Goal: Information Seeking & Learning: Learn about a topic

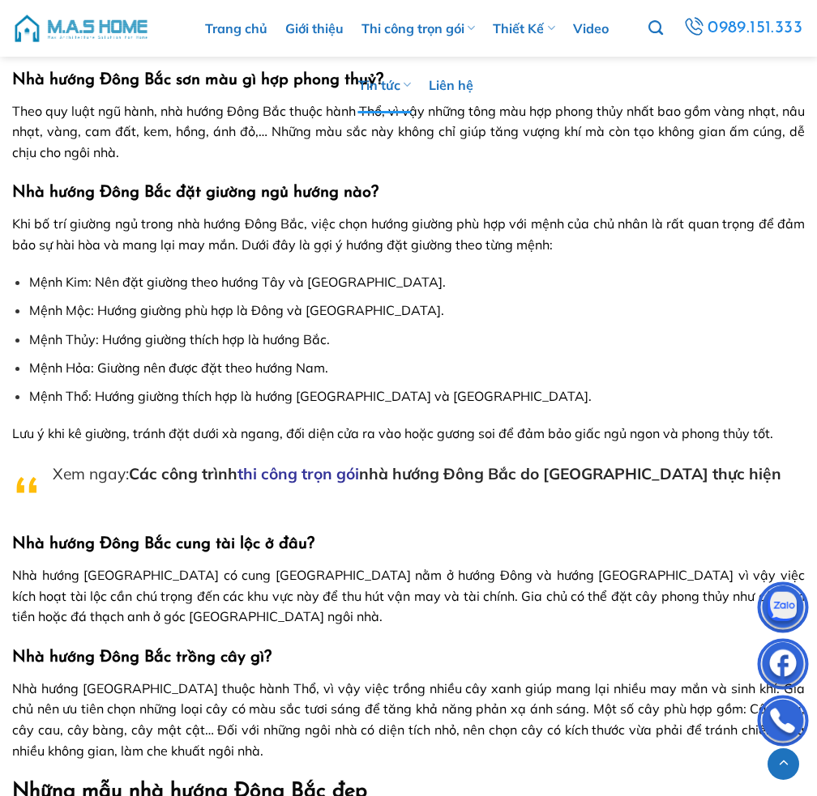
scroll to position [2869, 0]
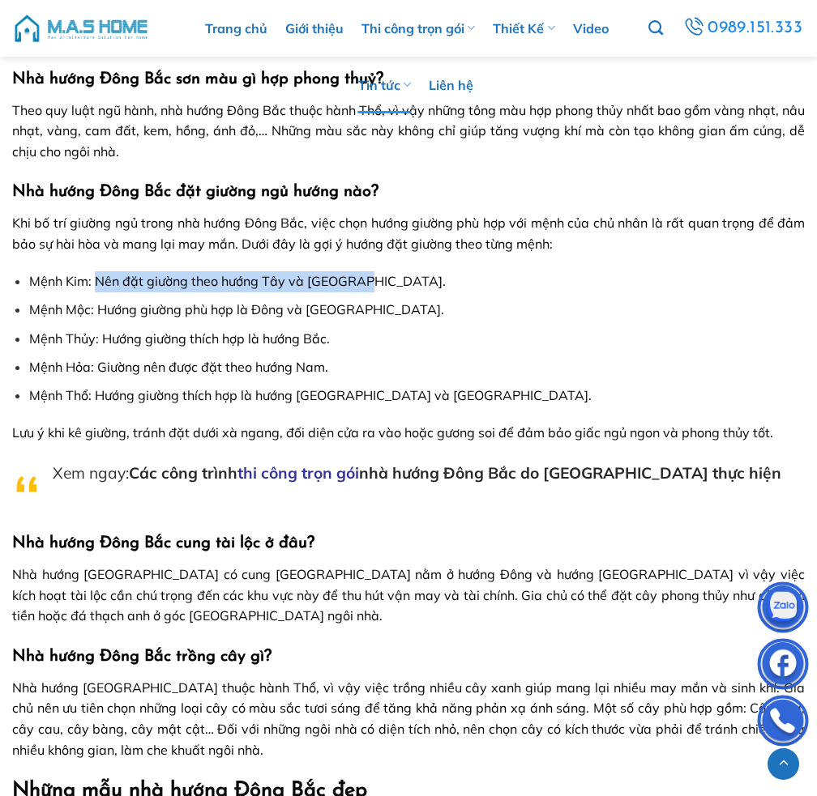
drag, startPoint x: 97, startPoint y: 294, endPoint x: 360, endPoint y: 297, distance: 263.3
click at [360, 292] on li "Mệnh Kim: Nên đặt giường theo hướng Tây và [GEOGRAPHIC_DATA]." at bounding box center [416, 281] width 775 height 21
copy span "Nên đặt giường theo hướng Tây và [GEOGRAPHIC_DATA]."
click at [457, 401] on li "Mệnh Thổ: Hướng giường thích hợp là hướng [GEOGRAPHIC_DATA] và [GEOGRAPHIC_DATA…" at bounding box center [416, 396] width 775 height 21
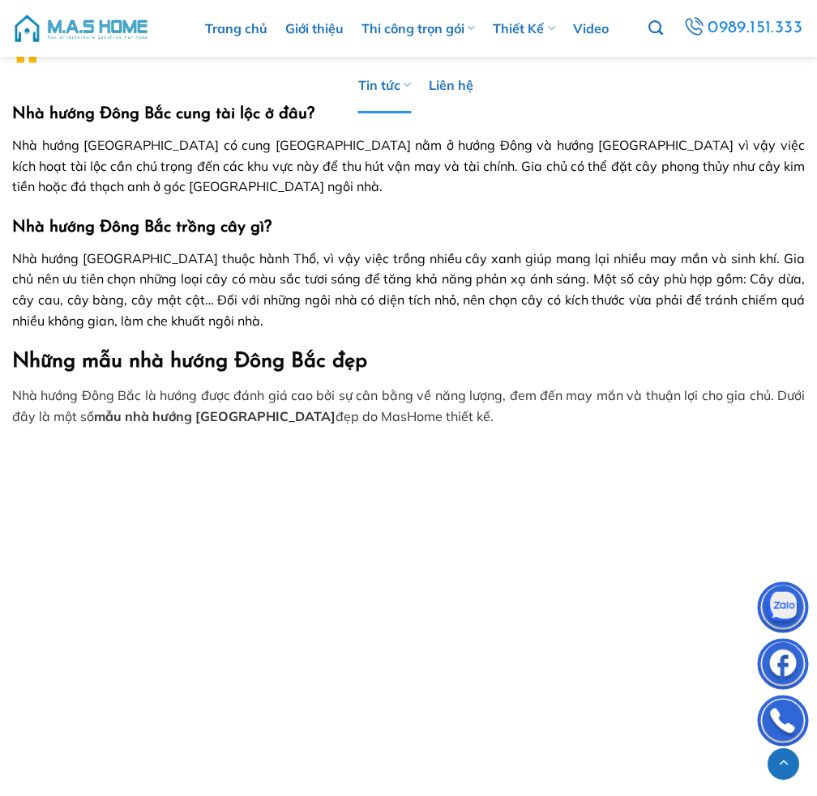
scroll to position [3299, 0]
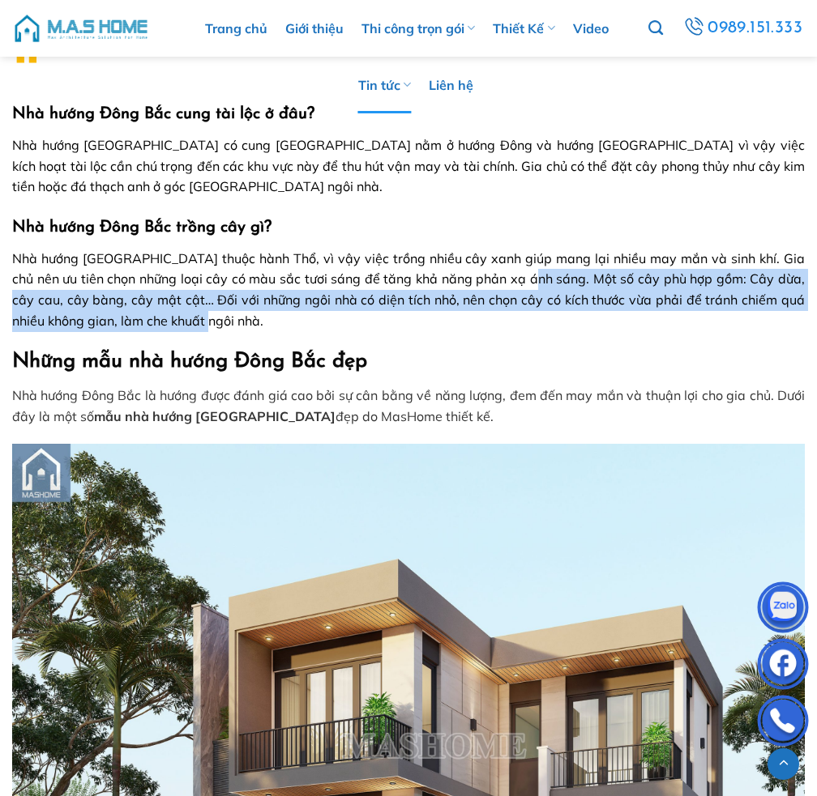
drag, startPoint x: 507, startPoint y: 292, endPoint x: 488, endPoint y: 331, distance: 42.8
click at [488, 331] on p "Nhà hướng [GEOGRAPHIC_DATA] thuộc hành Thổ, vì vậy việc trồng nhiều cây xanh gi…" at bounding box center [408, 290] width 792 height 83
copy span "Một số cây phù hợp gồm: Cây dừa, cây cau, cây bàng, cây mật cật… Đối với những …"
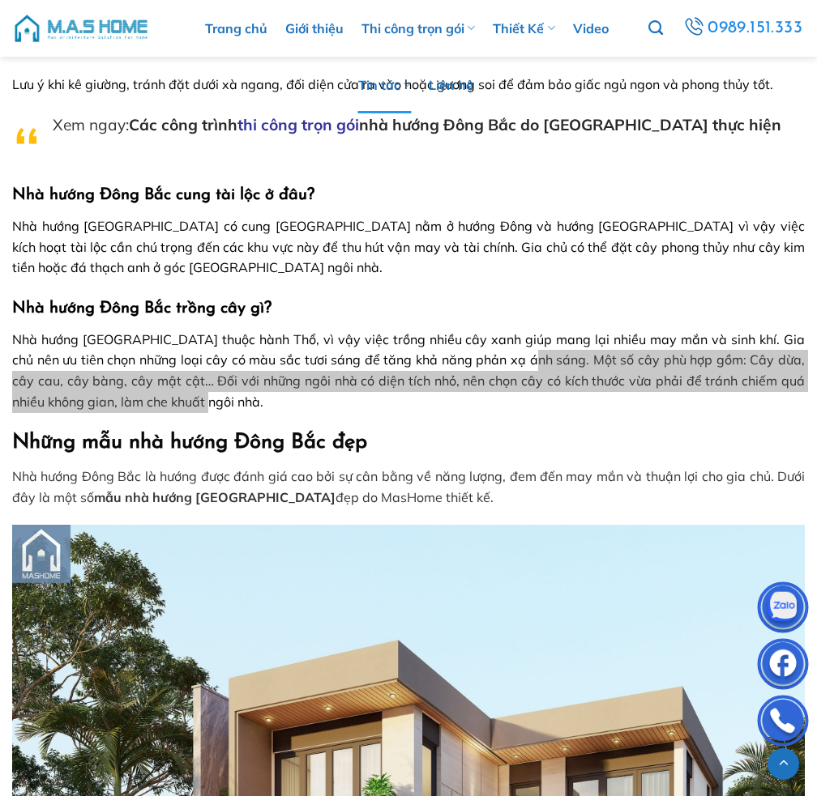
scroll to position [3137, 0]
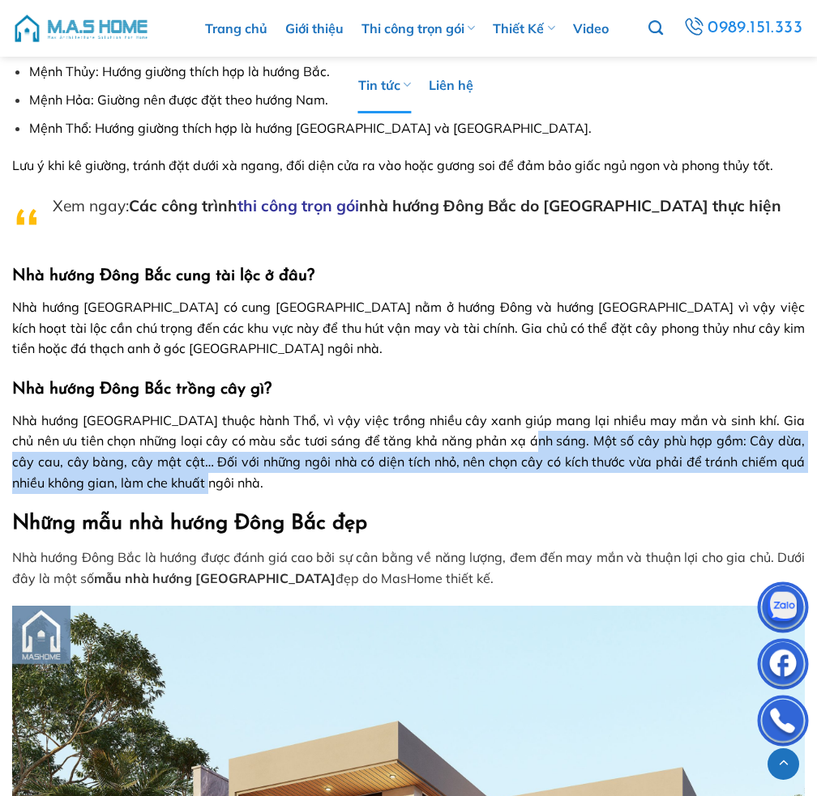
drag, startPoint x: 387, startPoint y: 361, endPoint x: 376, endPoint y: 367, distance: 12.7
click at [387, 360] on p "Nhà hướng [GEOGRAPHIC_DATA] có cung [GEOGRAPHIC_DATA] nằm ở hướng Đông và hướng…" at bounding box center [408, 328] width 792 height 62
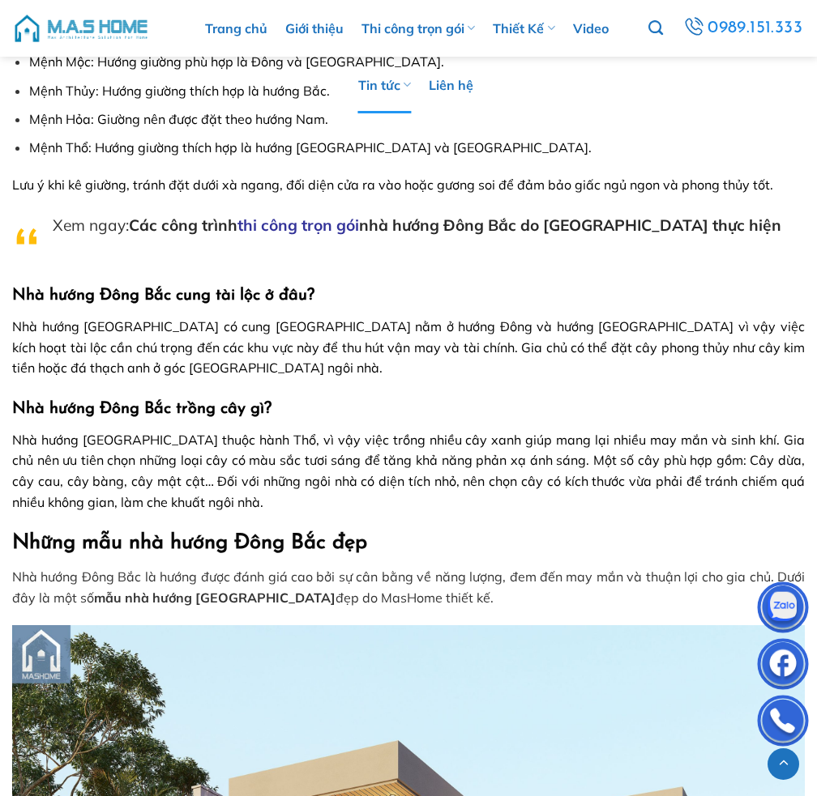
scroll to position [3116, 0]
click at [364, 367] on span "Nhà hướng [GEOGRAPHIC_DATA] có cung [GEOGRAPHIC_DATA] nằm ở hướng Đông và hướng…" at bounding box center [408, 348] width 792 height 58
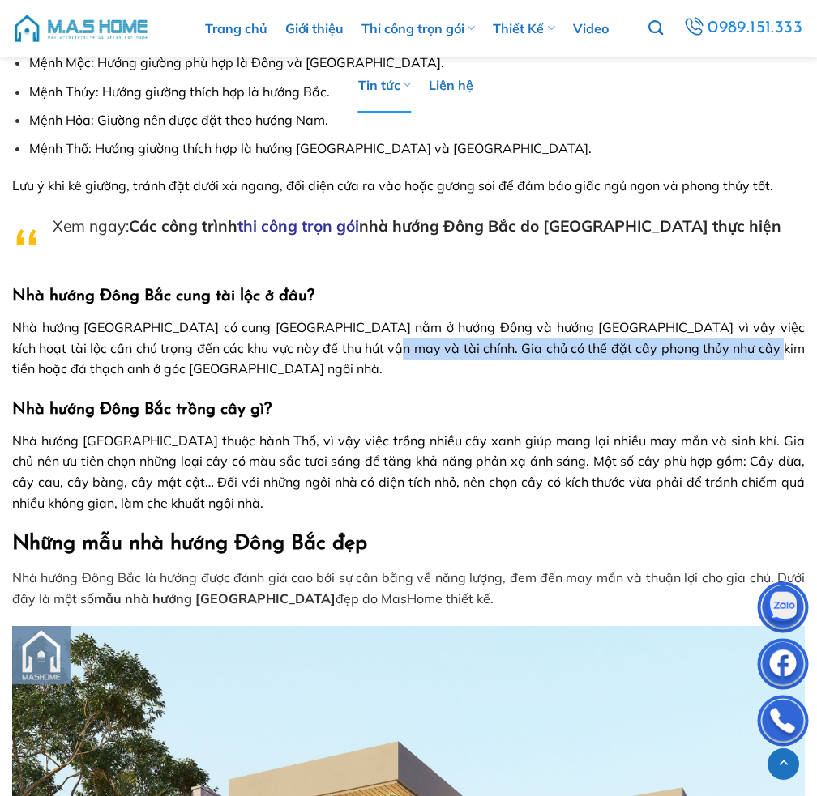
drag, startPoint x: 317, startPoint y: 365, endPoint x: 706, endPoint y: 368, distance: 389.7
click at [706, 368] on span "Nhà hướng [GEOGRAPHIC_DATA] có cung [GEOGRAPHIC_DATA] nằm ở hướng Đông và hướng…" at bounding box center [408, 348] width 792 height 58
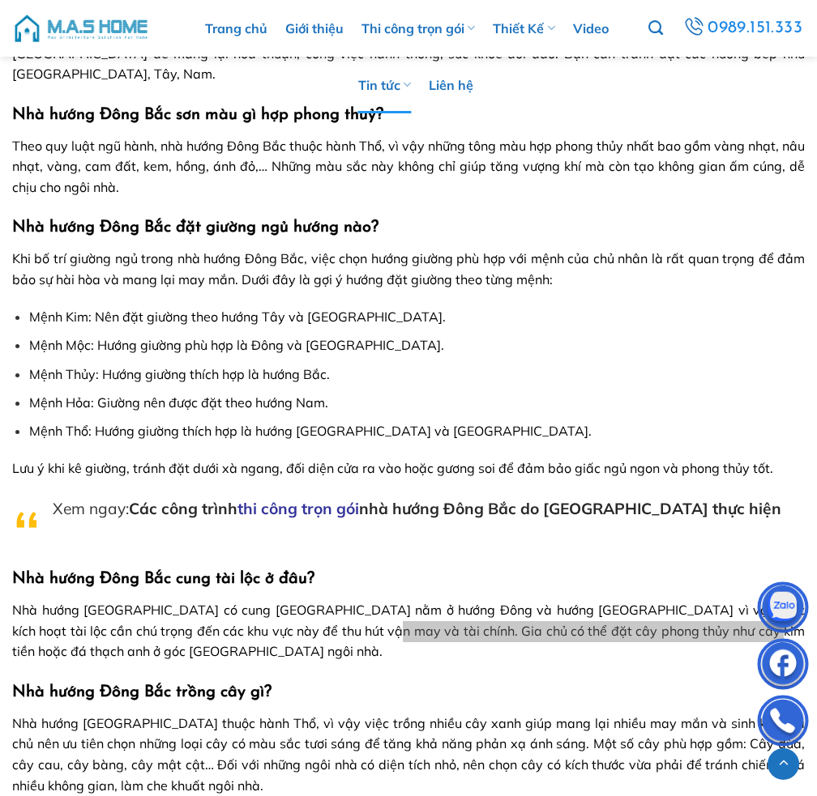
scroll to position [2835, 0]
